Goal: Task Accomplishment & Management: Manage account settings

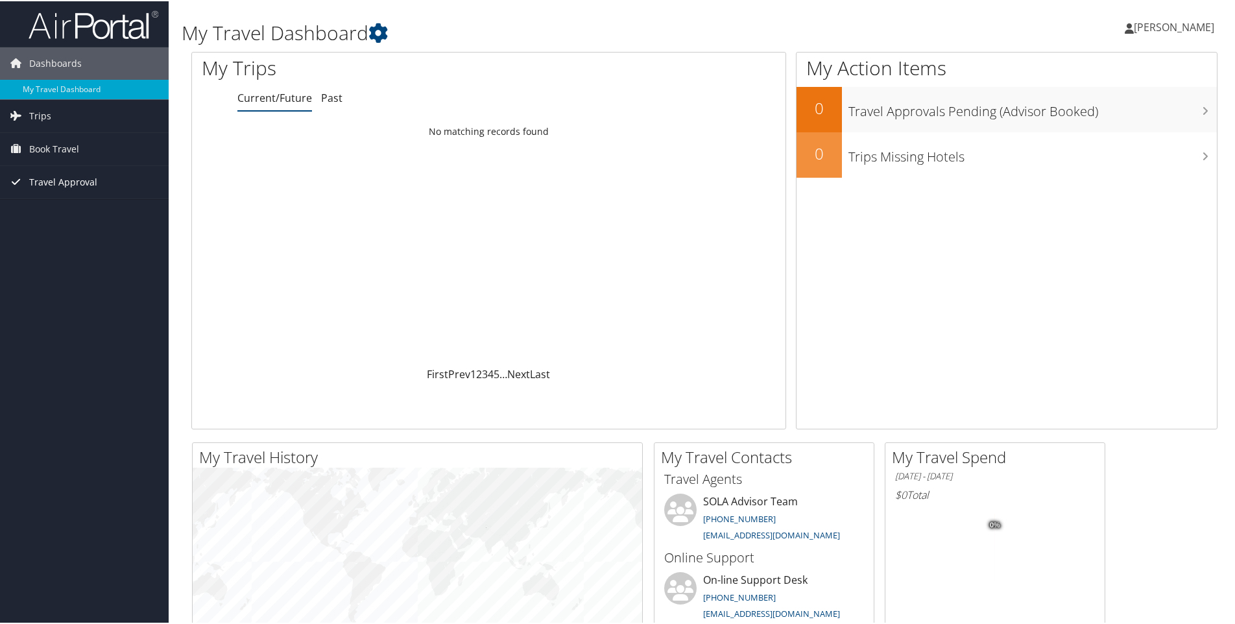
click at [45, 181] on span "Travel Approval" at bounding box center [63, 181] width 68 height 32
click at [62, 264] on link "Approvals (Beta)" at bounding box center [84, 265] width 169 height 19
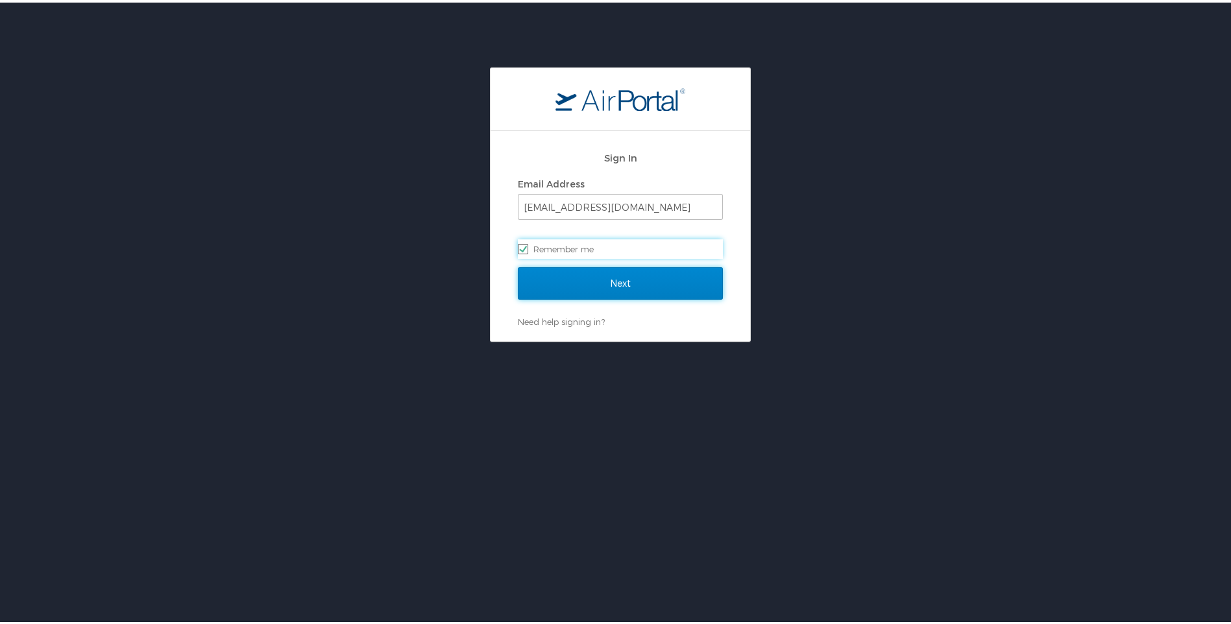
click at [537, 282] on input "Next" at bounding box center [620, 281] width 205 height 32
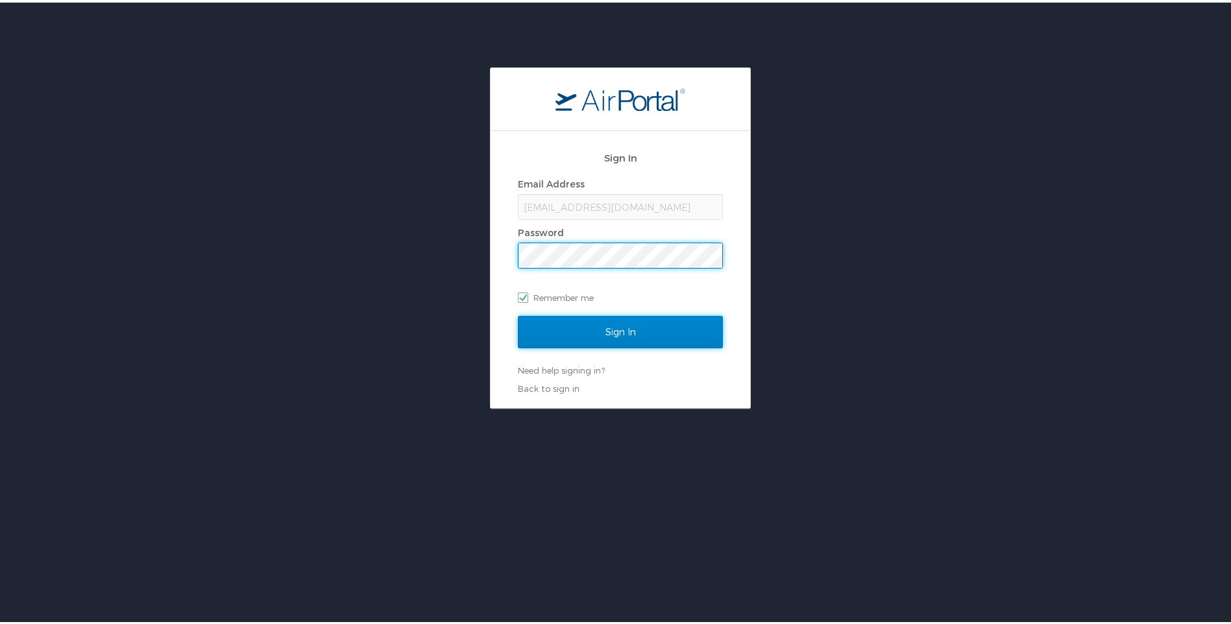
click at [557, 329] on input "Sign In" at bounding box center [620, 329] width 205 height 32
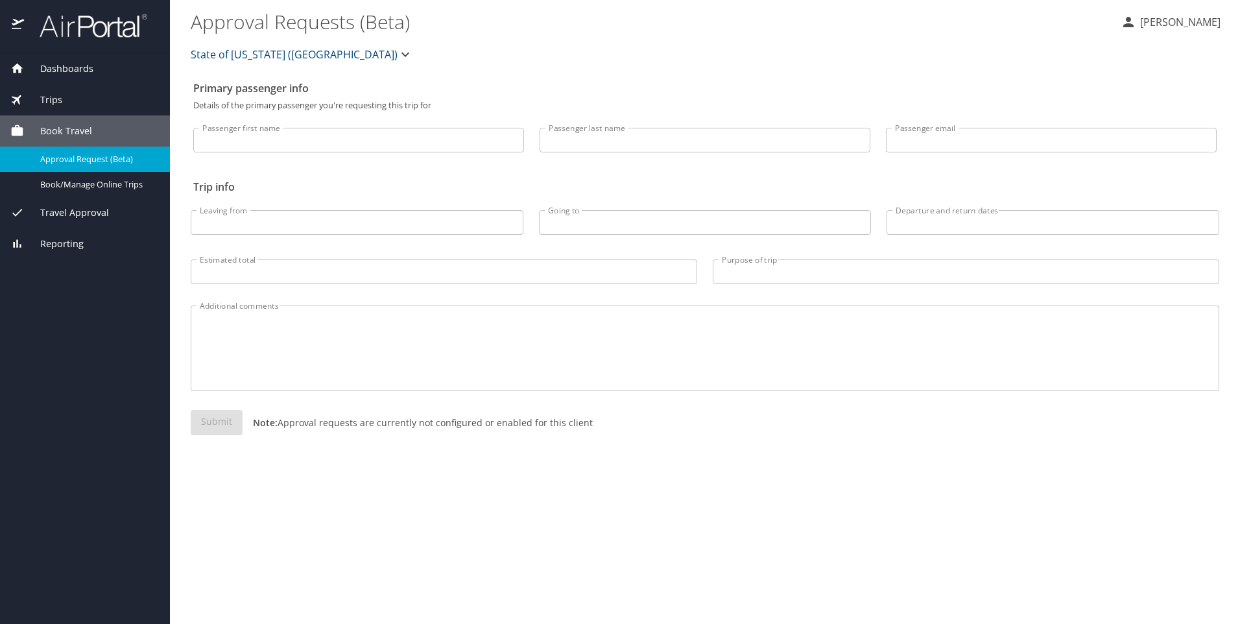
click at [77, 215] on span "Travel Approval" at bounding box center [66, 213] width 85 height 14
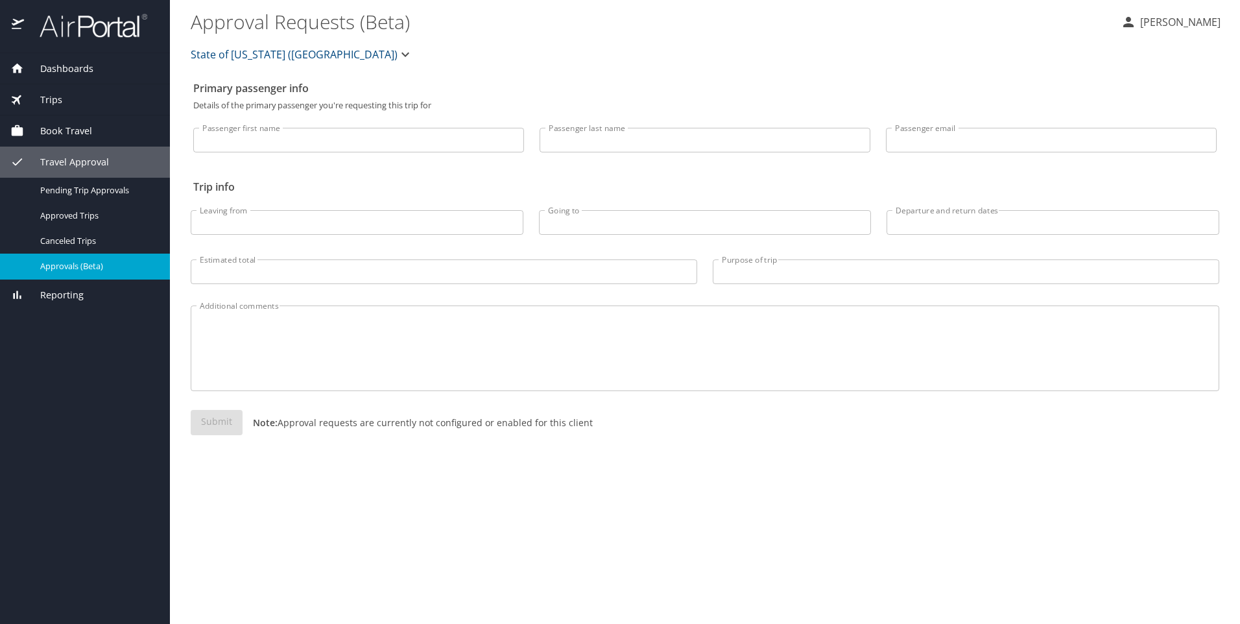
click at [75, 265] on span "Approvals (Beta)" at bounding box center [97, 266] width 114 height 12
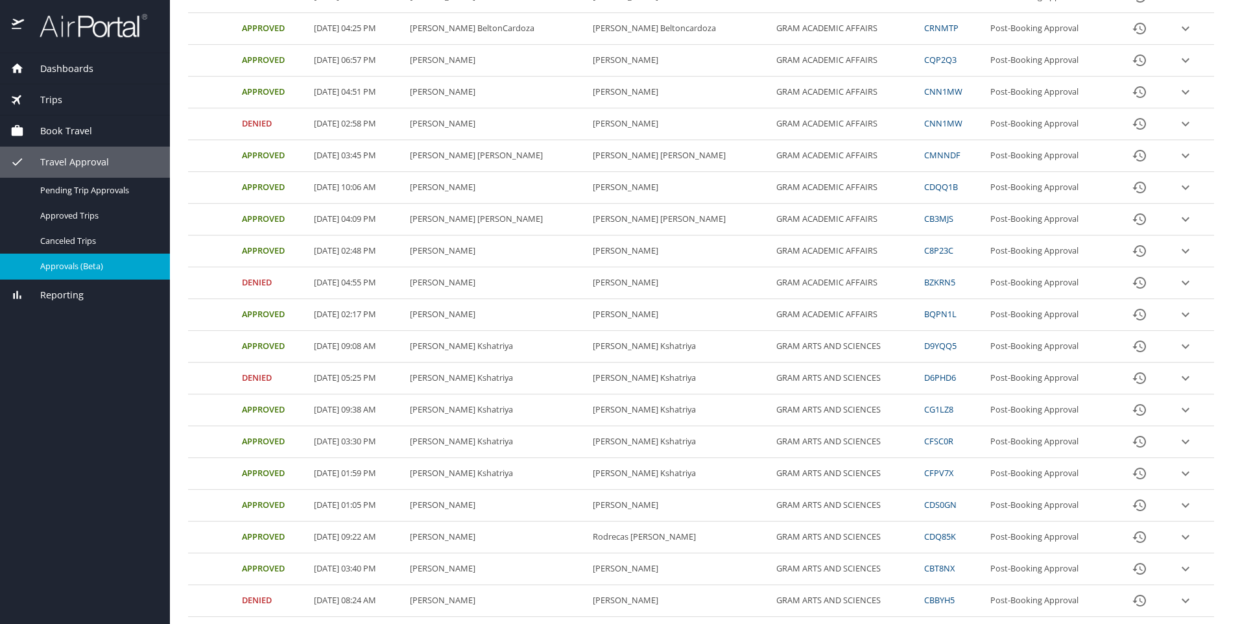
scroll to position [383, 0]
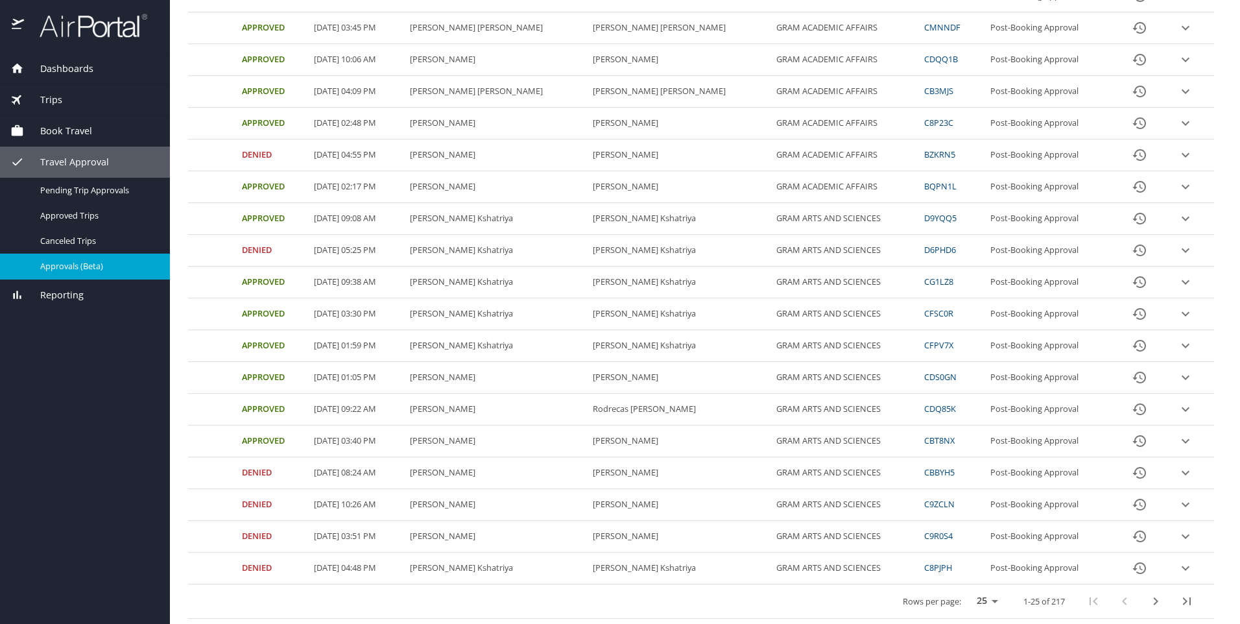
click at [1148, 605] on icon "next page" at bounding box center [1156, 602] width 16 height 16
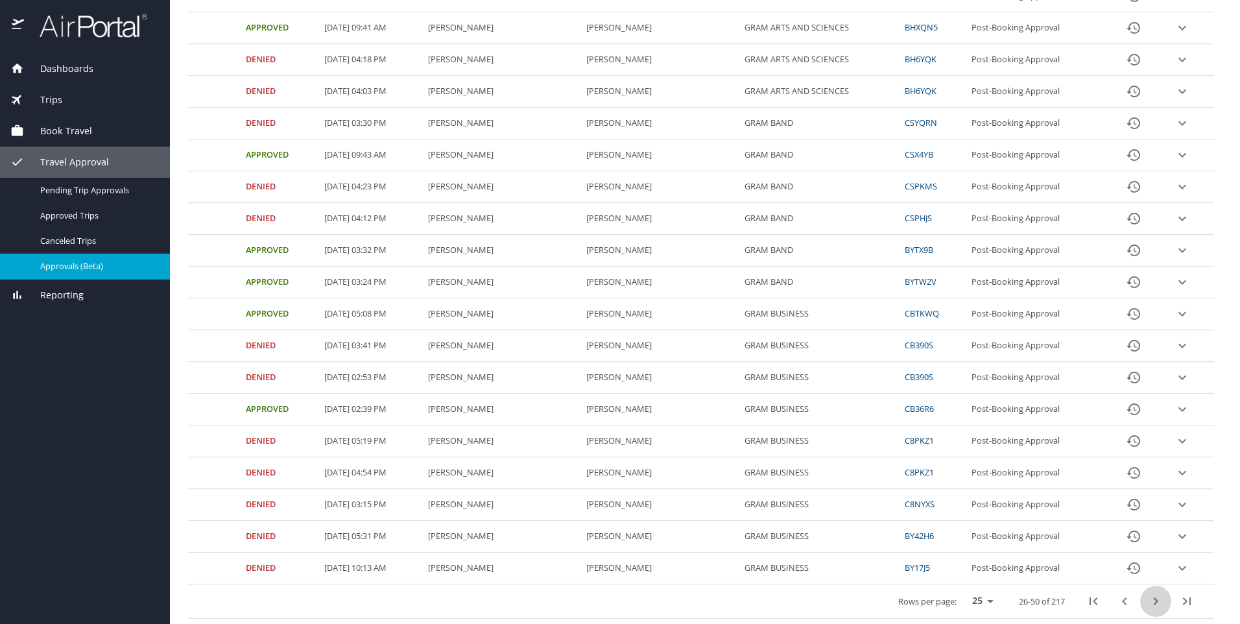
click at [1154, 602] on icon "next page" at bounding box center [1156, 601] width 5 height 8
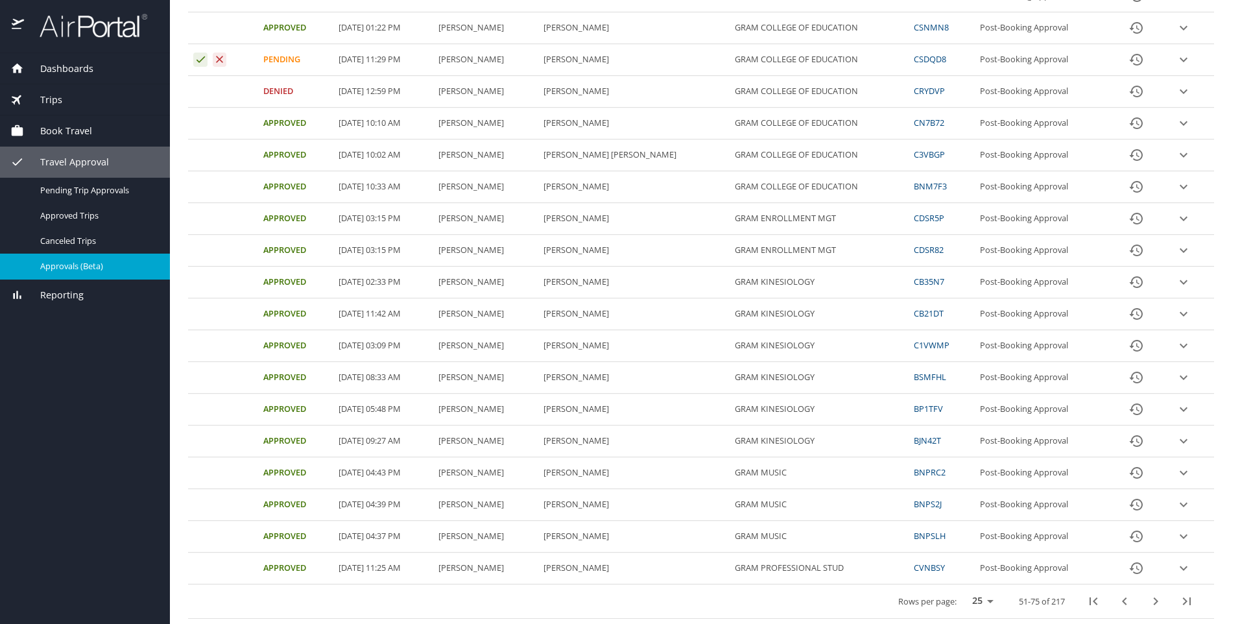
click at [1148, 600] on icon "next page" at bounding box center [1156, 602] width 16 height 16
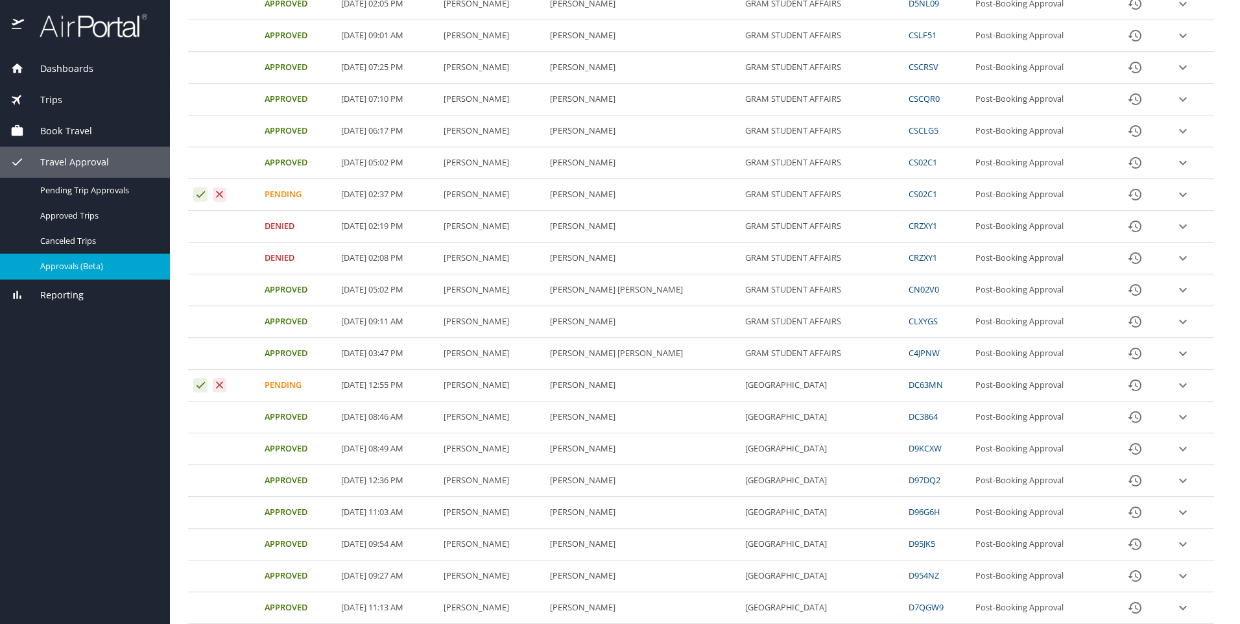
scroll to position [253, 0]
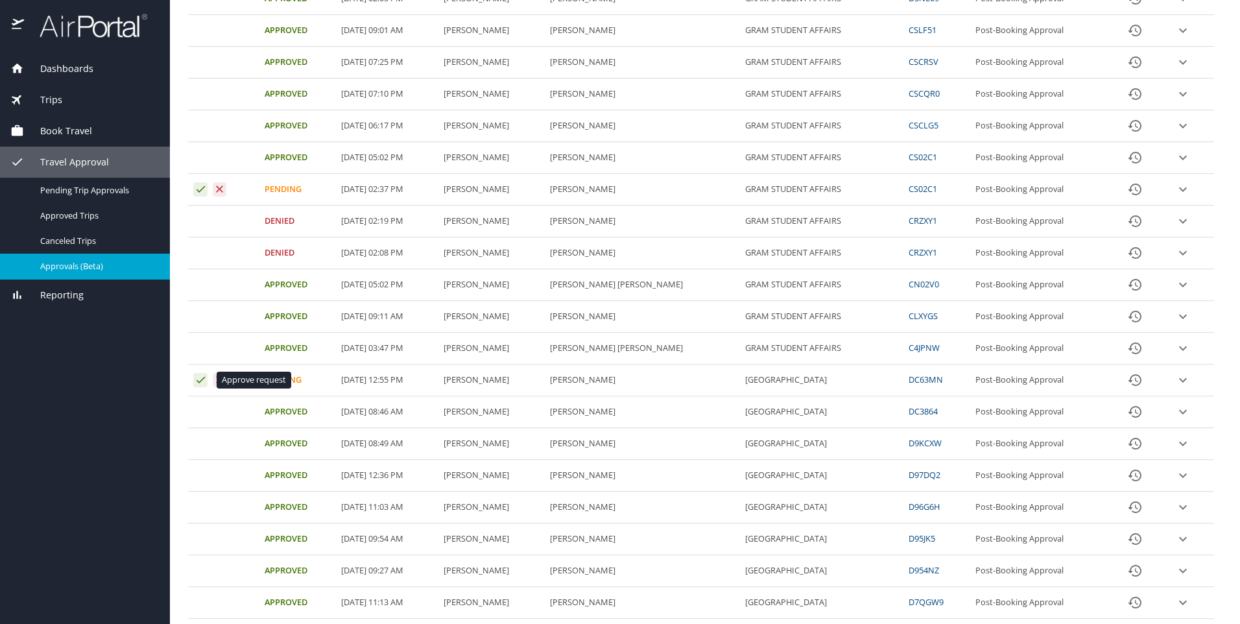
click at [200, 386] on icon "Approval table" at bounding box center [201, 380] width 12 height 12
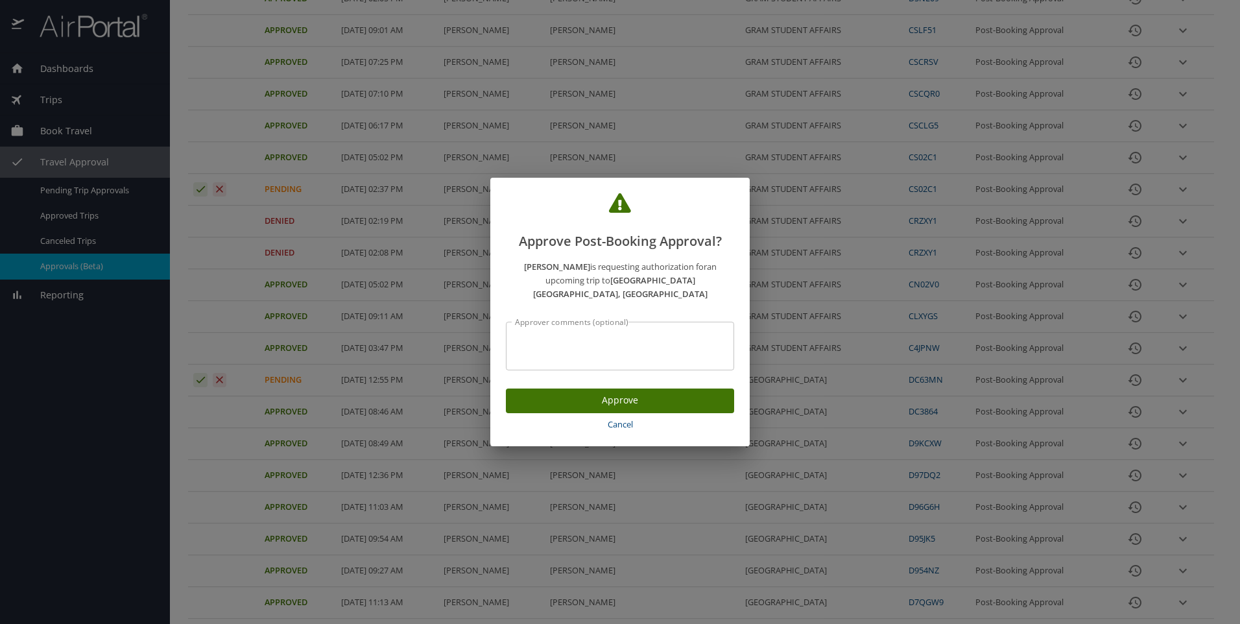
click at [612, 419] on span "Cancel" at bounding box center [620, 424] width 218 height 15
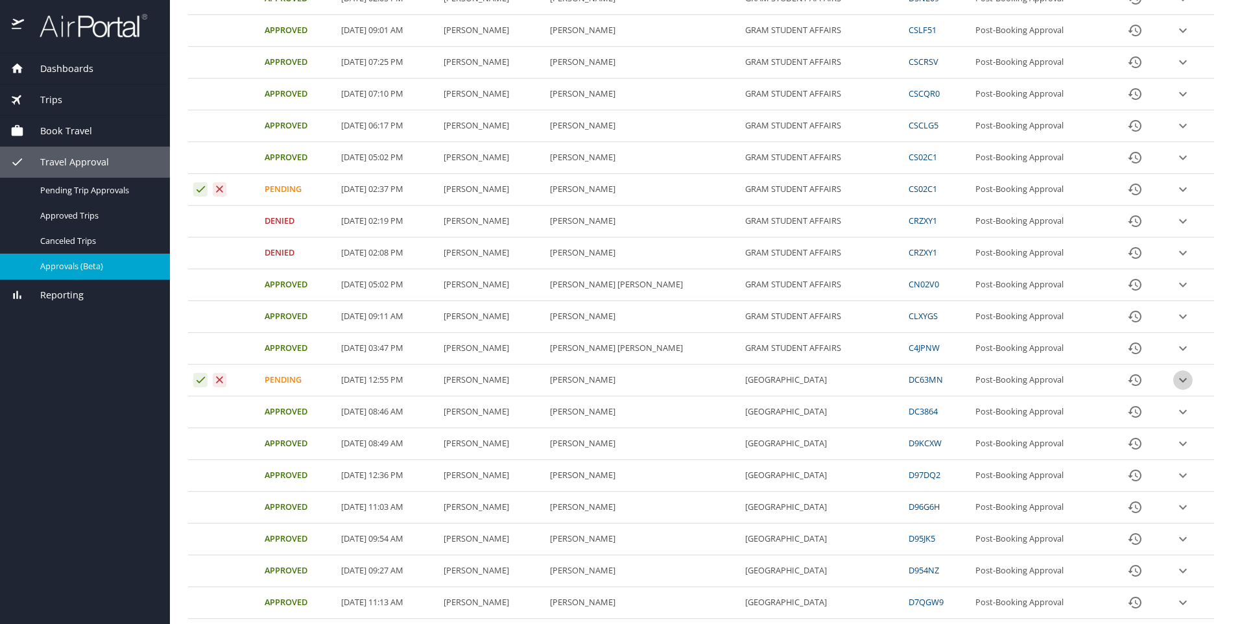
click at [1175, 379] on icon "expand row" at bounding box center [1183, 380] width 16 height 16
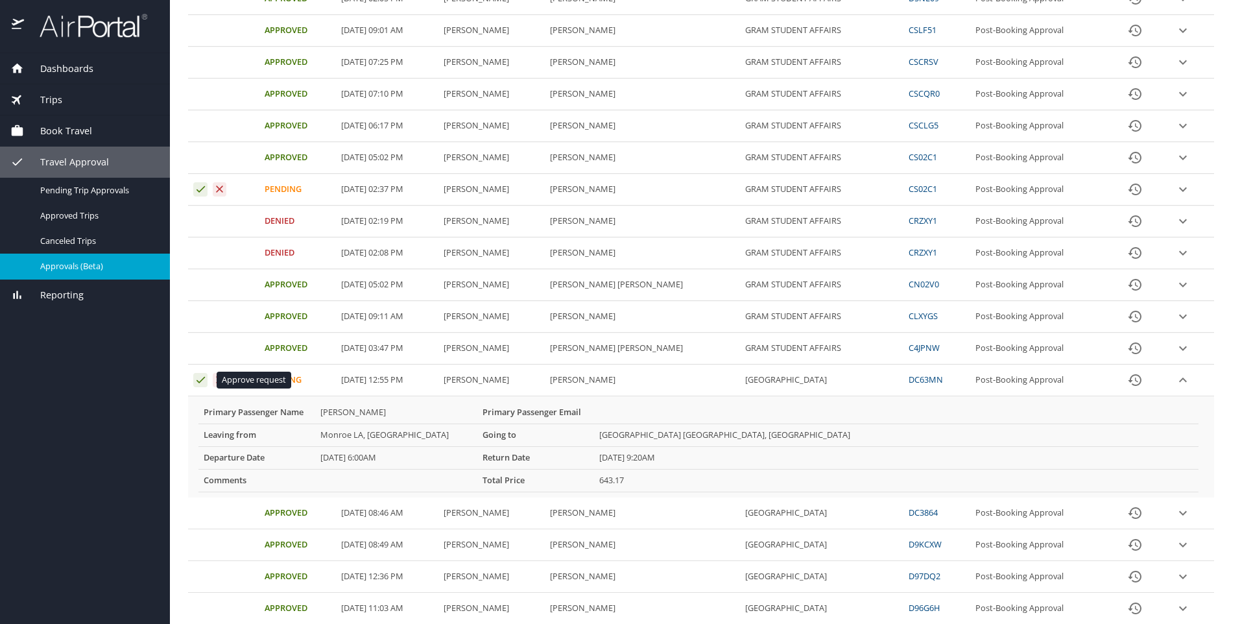
click at [196, 378] on icon "Approval table" at bounding box center [201, 380] width 12 height 12
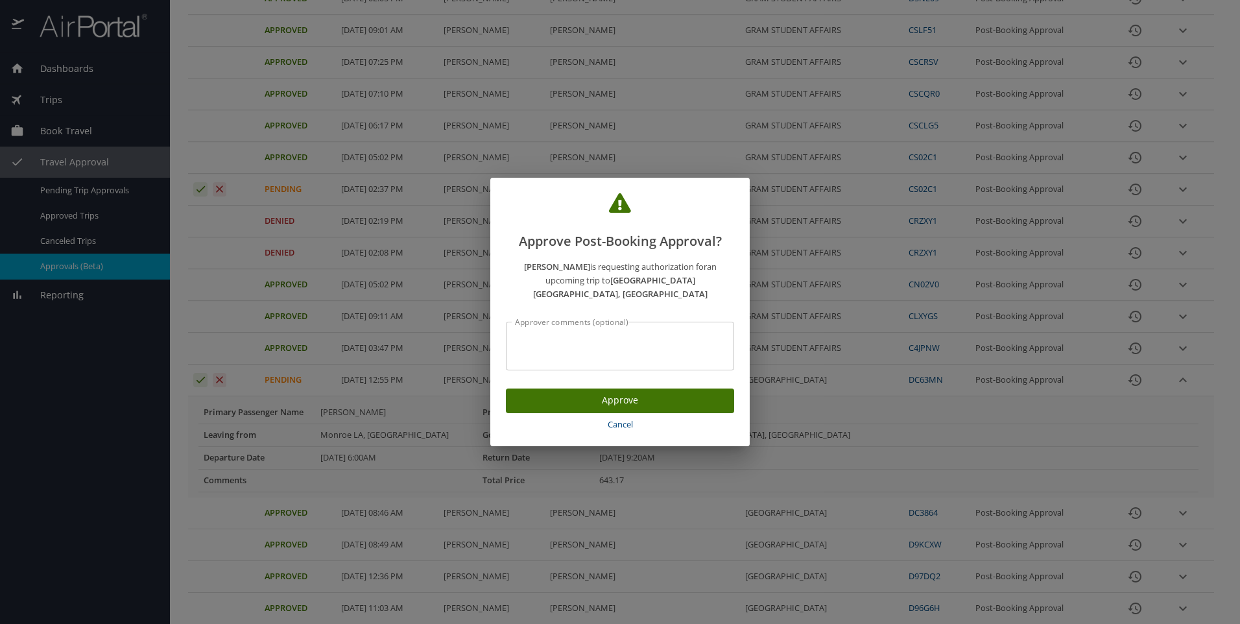
click at [630, 397] on span "Approve" at bounding box center [620, 400] width 208 height 16
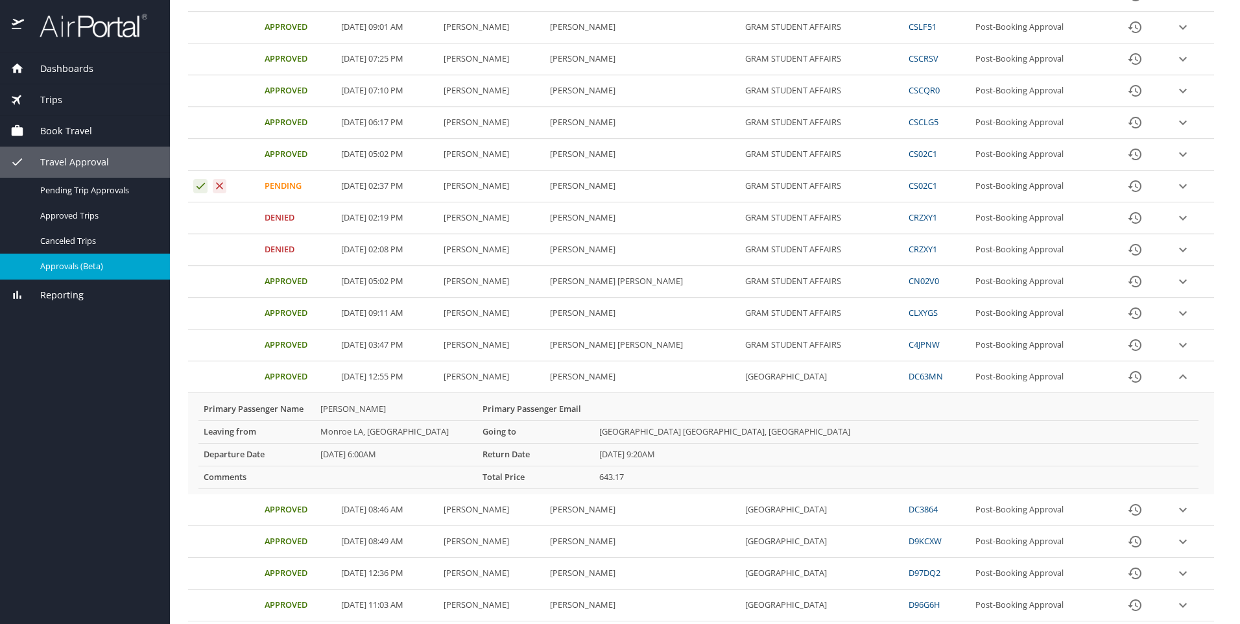
scroll to position [95, 0]
